Goal: Task Accomplishment & Management: Manage account settings

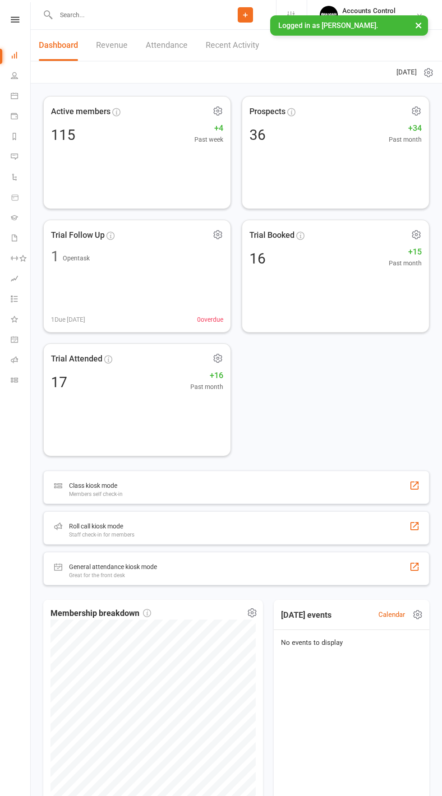
click at [12, 14] on nav "Clubworx Dashboard People Calendar Payments Reports Messages Automations Produc…" at bounding box center [15, 400] width 31 height 796
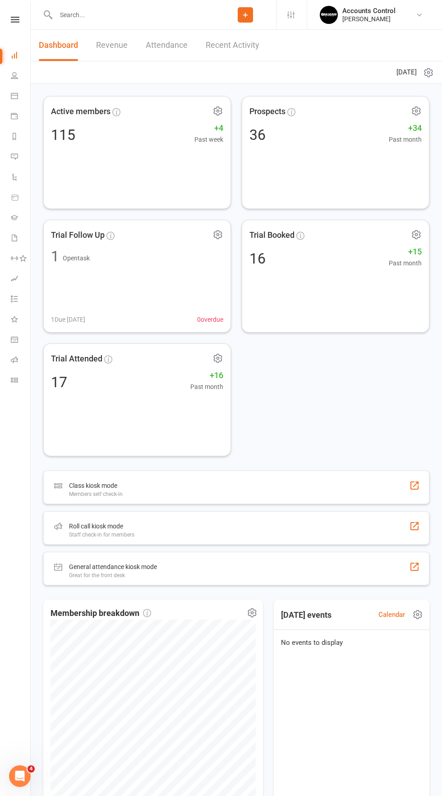
click at [12, 14] on nav "Clubworx Dashboard People Calendar Payments Reports Messages Automations Produc…" at bounding box center [15, 400] width 31 height 796
click at [15, 19] on icon at bounding box center [15, 20] width 9 height 6
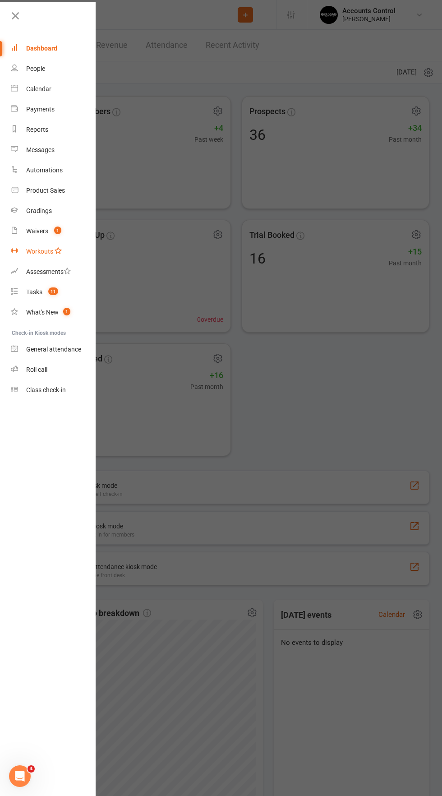
click at [30, 243] on link "Workouts" at bounding box center [53, 251] width 85 height 20
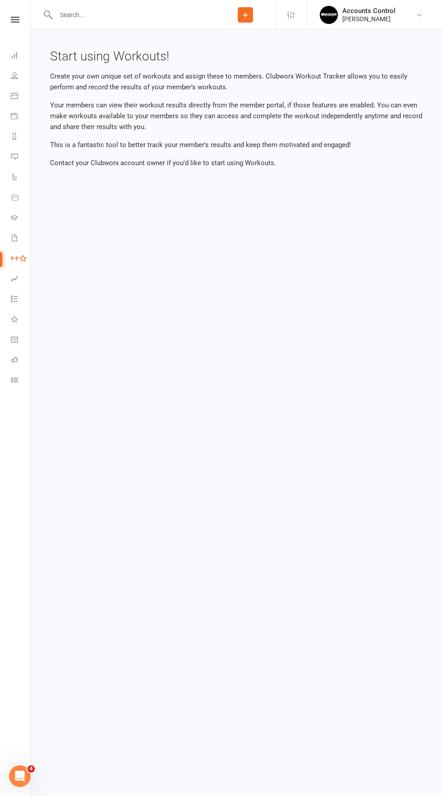
click at [12, 13] on nav "Clubworx Dashboard People Calendar Payments Reports Messages Automations Produc…" at bounding box center [15, 400] width 31 height 796
click at [15, 19] on icon at bounding box center [15, 20] width 9 height 6
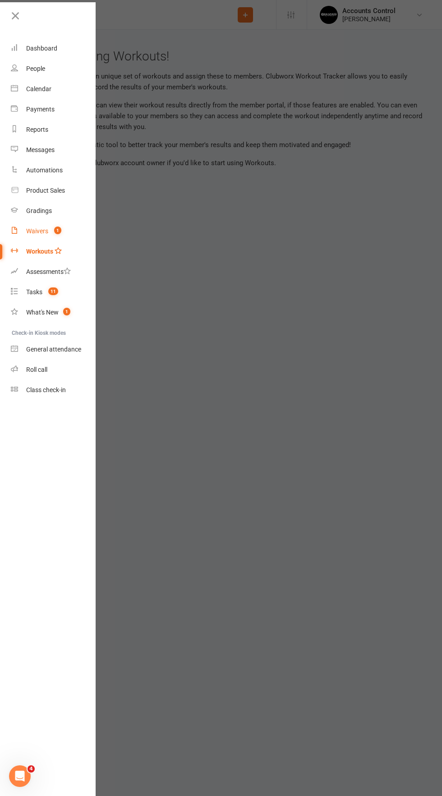
click at [33, 227] on link "Waivers 1" at bounding box center [53, 231] width 85 height 20
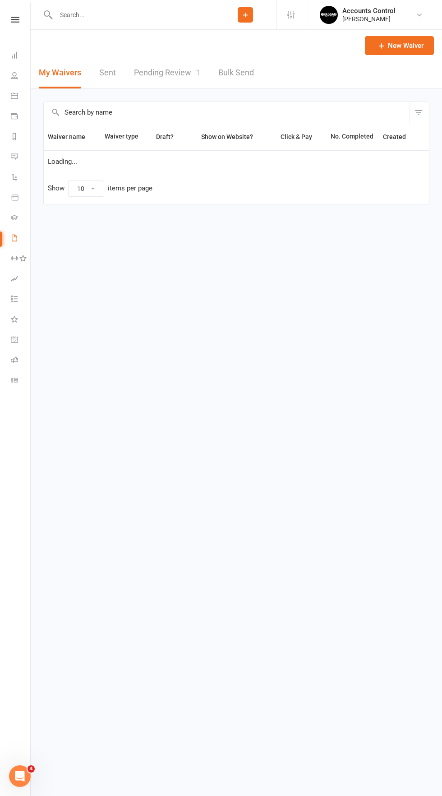
click at [155, 76] on link "Pending Review 1" at bounding box center [167, 72] width 66 height 31
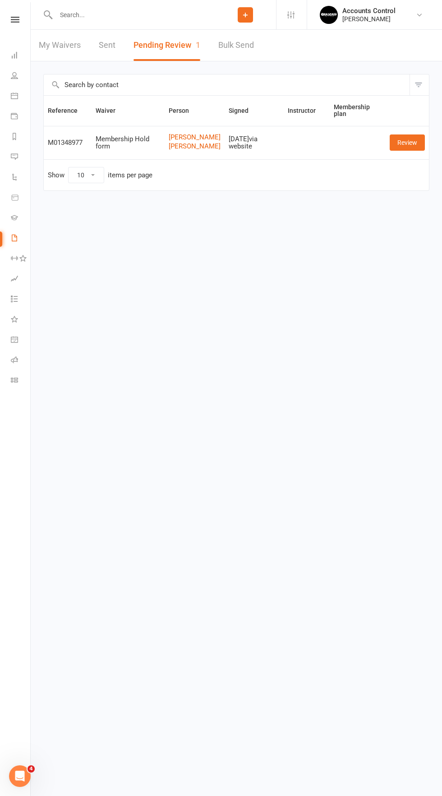
click at [14, 14] on nav "Clubworx Dashboard People Calendar Payments Reports Messages Automations Produc…" at bounding box center [15, 400] width 31 height 796
